Goal: Transaction & Acquisition: Obtain resource

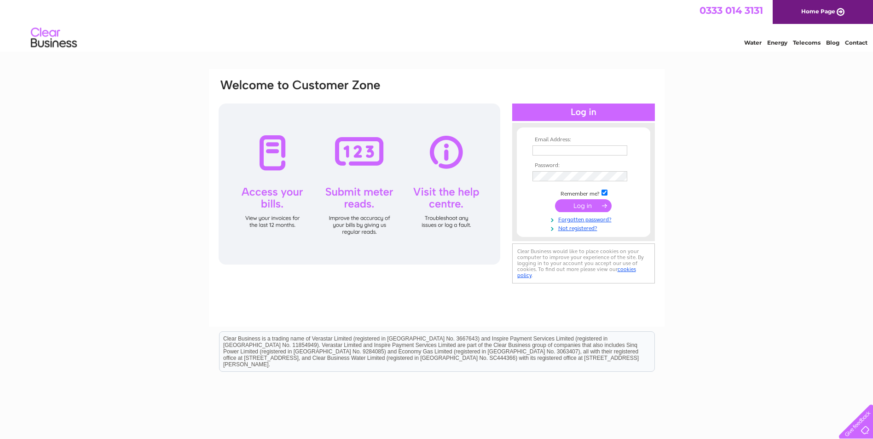
type input "anne@arniston-house.co.uk"
click at [579, 204] on input "submit" at bounding box center [583, 205] width 57 height 13
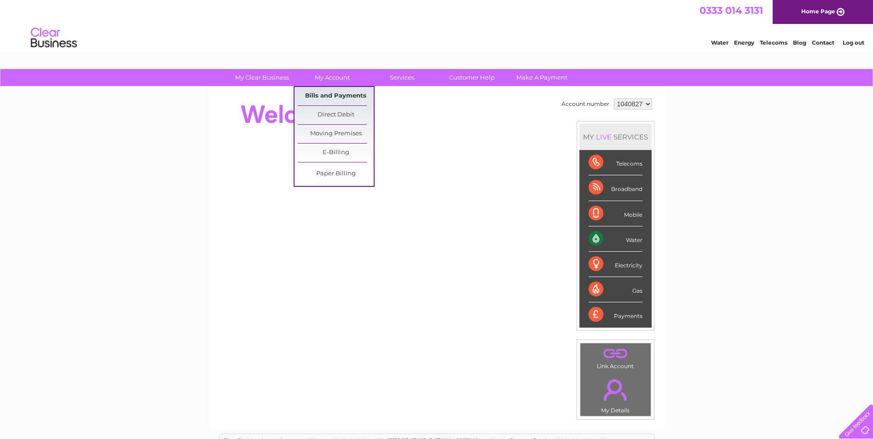
click at [324, 97] on link "Bills and Payments" at bounding box center [336, 96] width 76 height 18
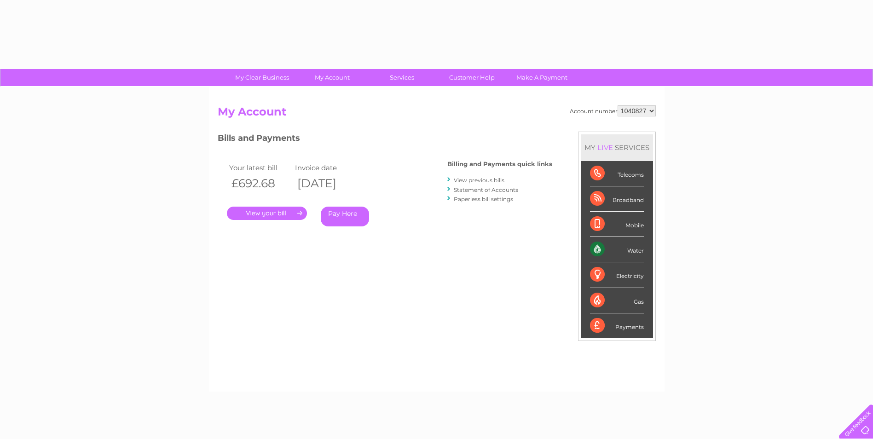
click at [257, 207] on link "." at bounding box center [267, 213] width 80 height 13
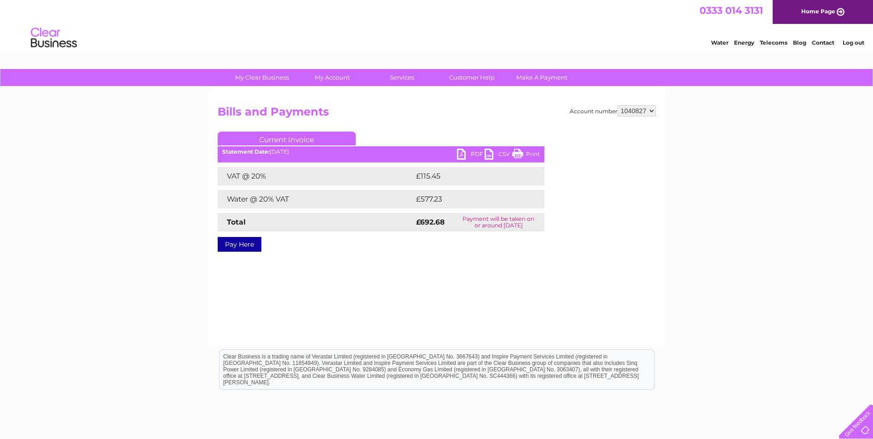
click at [470, 155] on link "PDF" at bounding box center [471, 155] width 28 height 13
click at [473, 155] on link "PDF" at bounding box center [471, 155] width 28 height 13
